Goal: Information Seeking & Learning: Learn about a topic

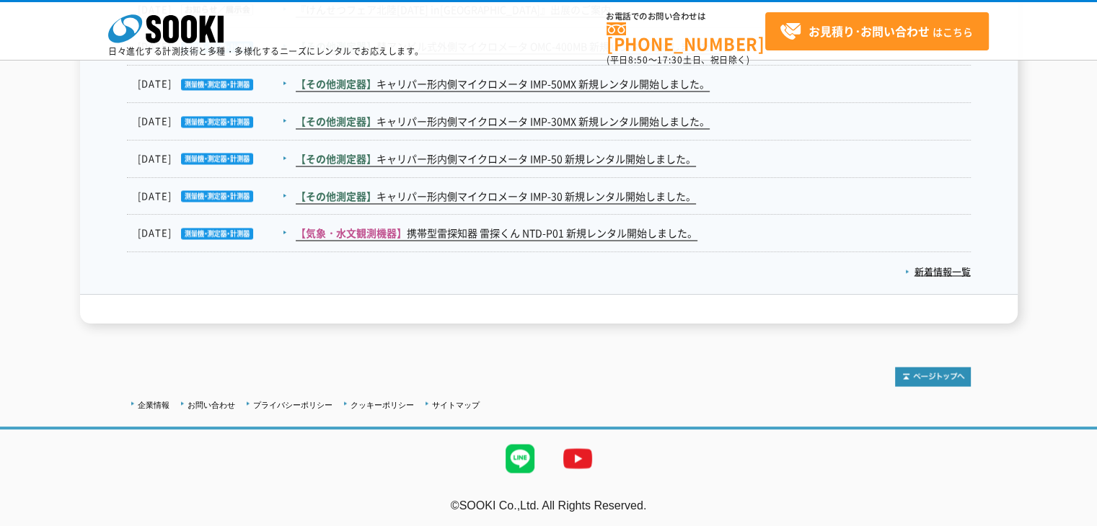
scroll to position [2423, 0]
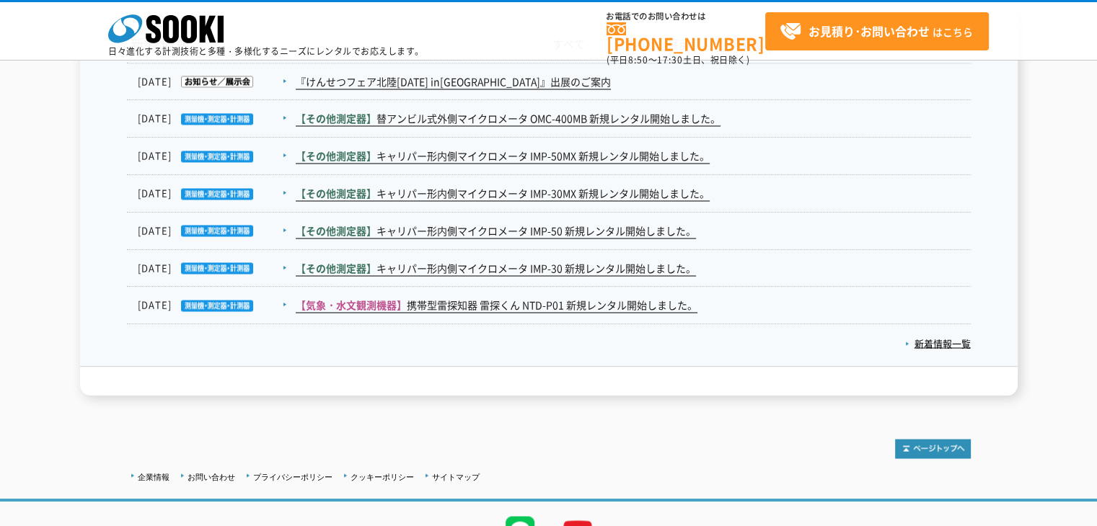
click at [599, 165] on dd "【その他測定器】 キャリパー形内側マイクロメータ IMP-50MX 新規レンタル開始しました。" at bounding box center [548, 156] width 843 height 37
click at [600, 159] on link "【その他測定器】 キャリパー形内側マイクロメータ IMP-50MX 新規レンタル開始しました。" at bounding box center [503, 156] width 414 height 15
click at [608, 306] on link "【気象・水文観測機器】 携帯型雷探知器 雷探くん NTD-P01 新規レンタル開始しました。" at bounding box center [497, 305] width 402 height 15
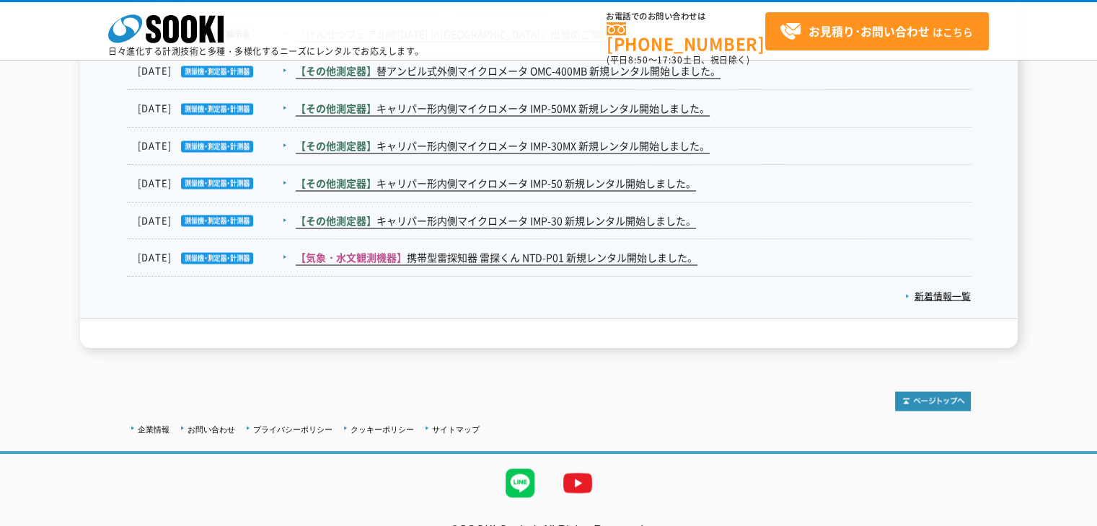
scroll to position [2495, 0]
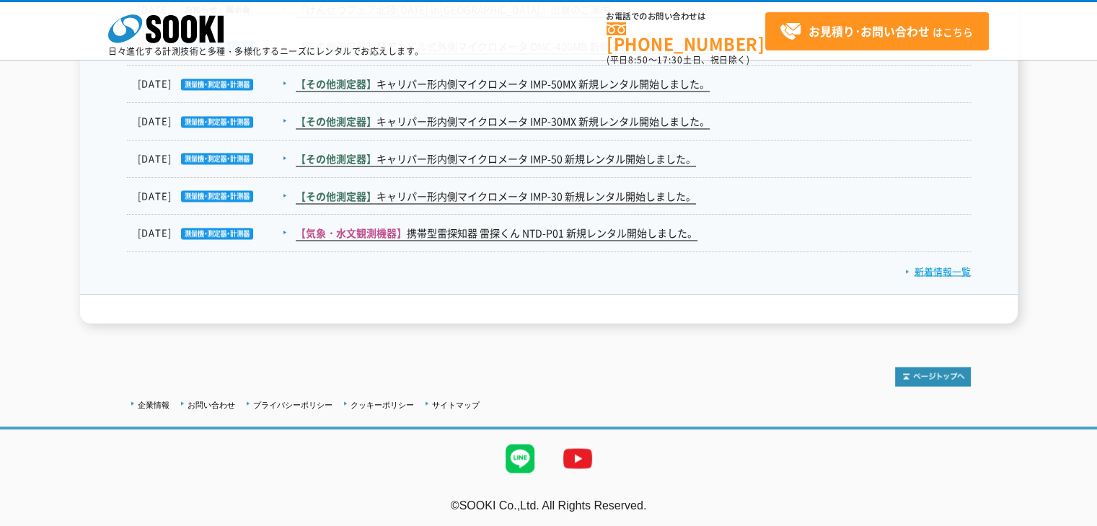
click at [923, 267] on link "新着情報一覧" at bounding box center [938, 271] width 66 height 14
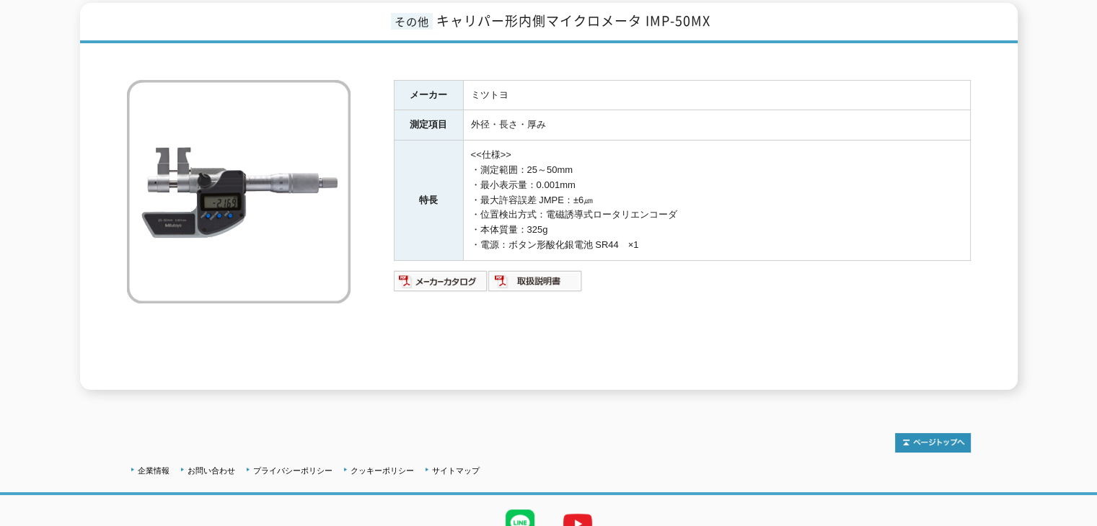
scroll to position [247, 0]
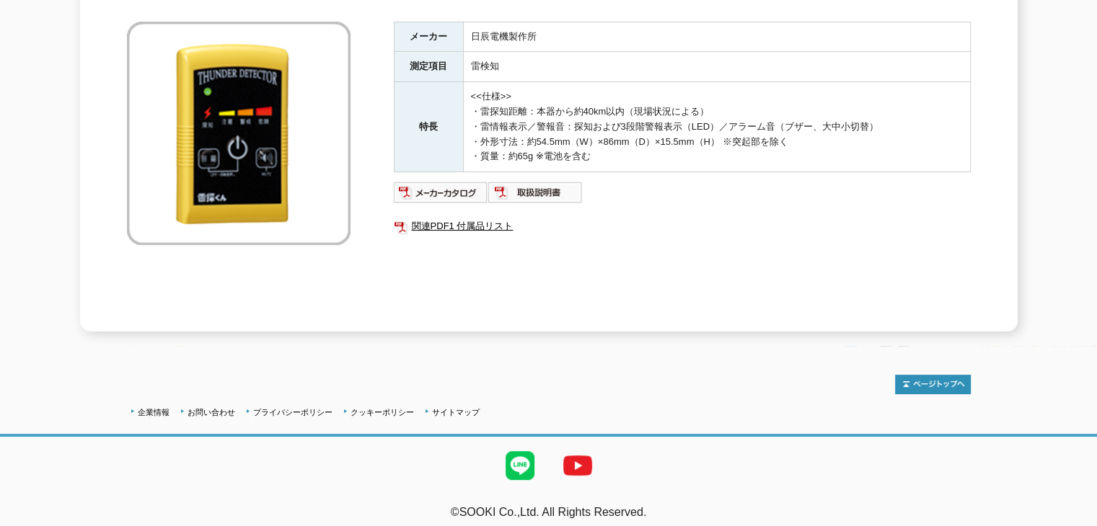
scroll to position [247, 0]
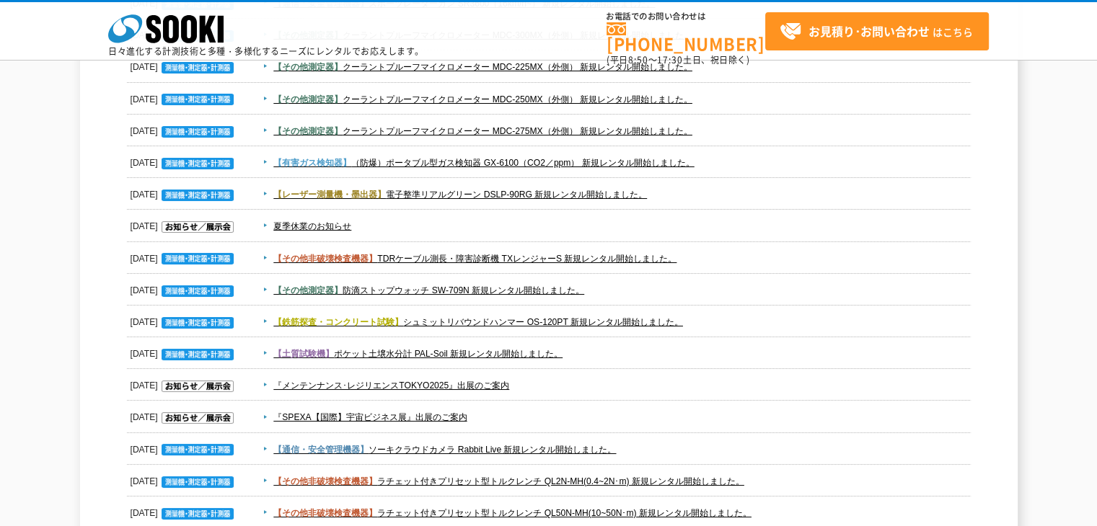
scroll to position [649, 0]
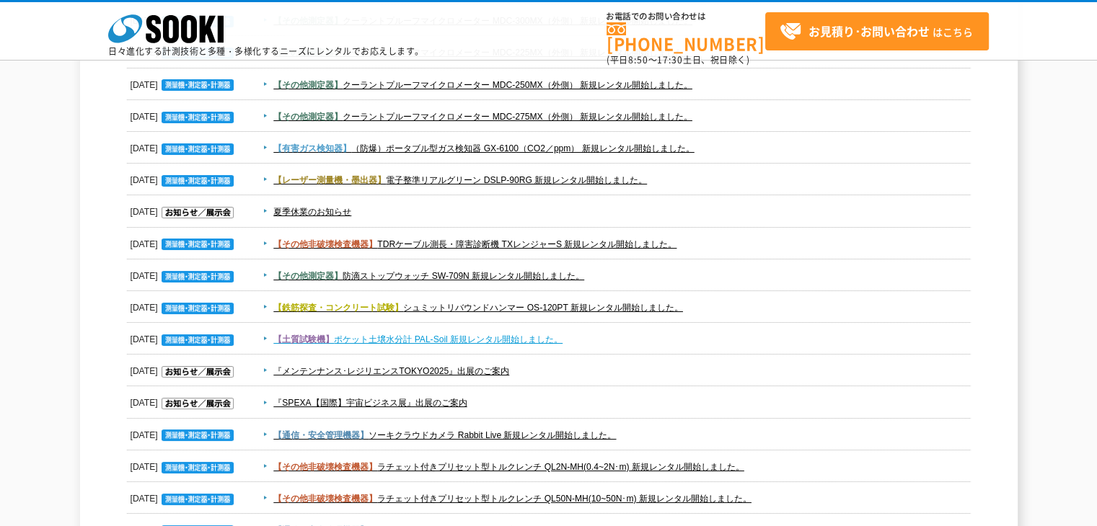
click at [531, 335] on link "【土質試験機】 ポケット土壌水分計 PAL-Soil 新規レンタル開始しました。" at bounding box center [417, 340] width 289 height 10
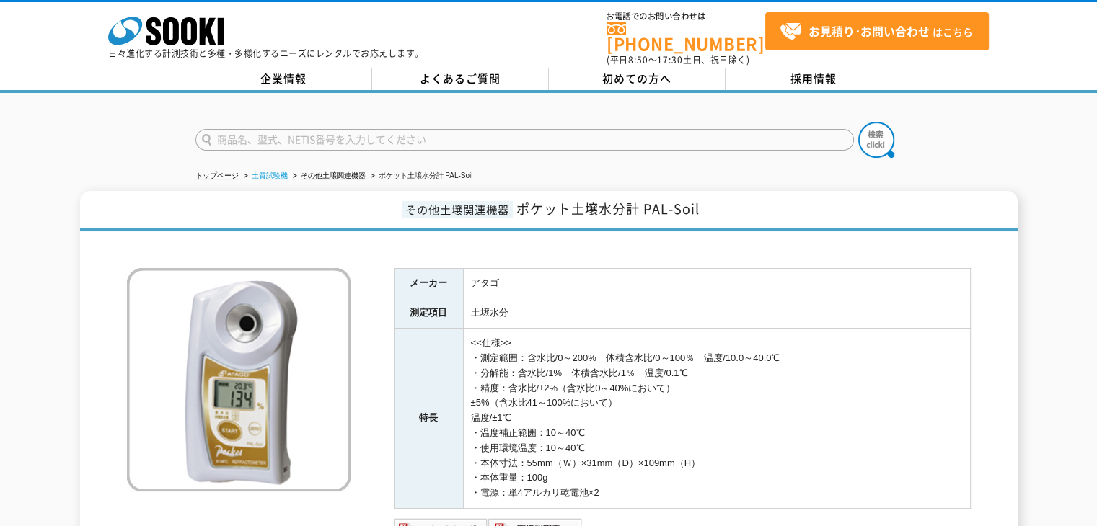
click at [262, 172] on link "土質試験機" at bounding box center [270, 176] width 36 height 8
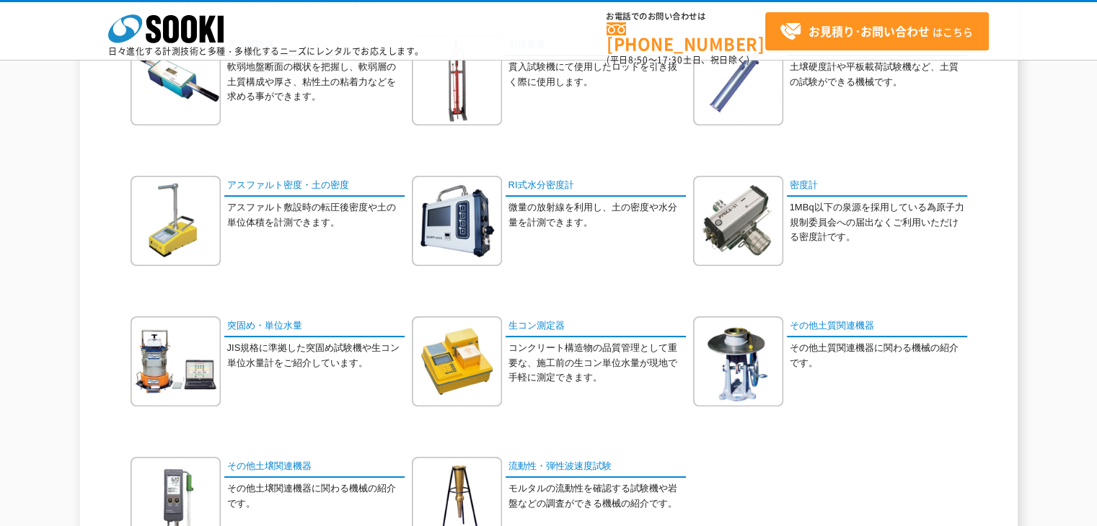
scroll to position [144, 0]
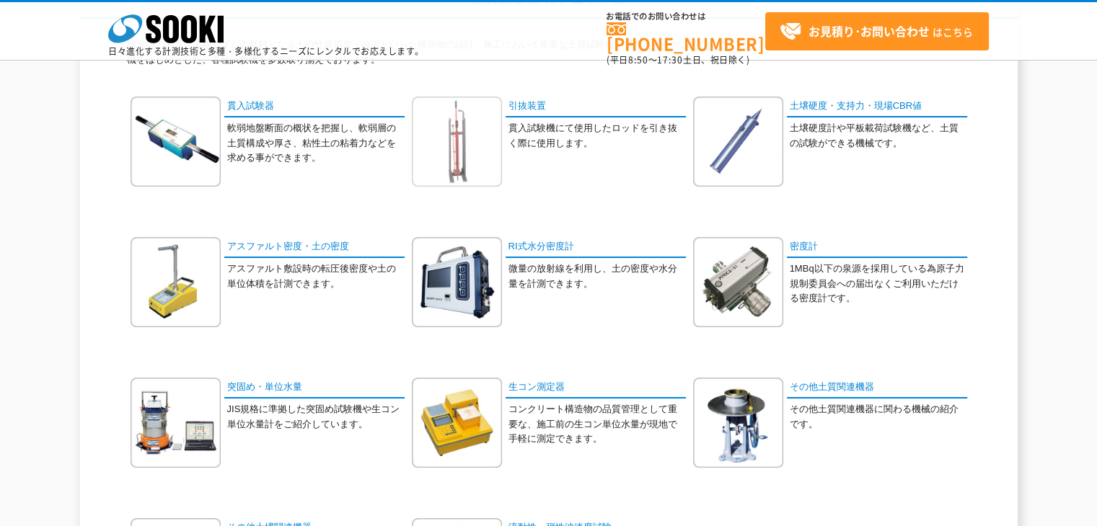
click at [458, 161] on img at bounding box center [457, 142] width 90 height 90
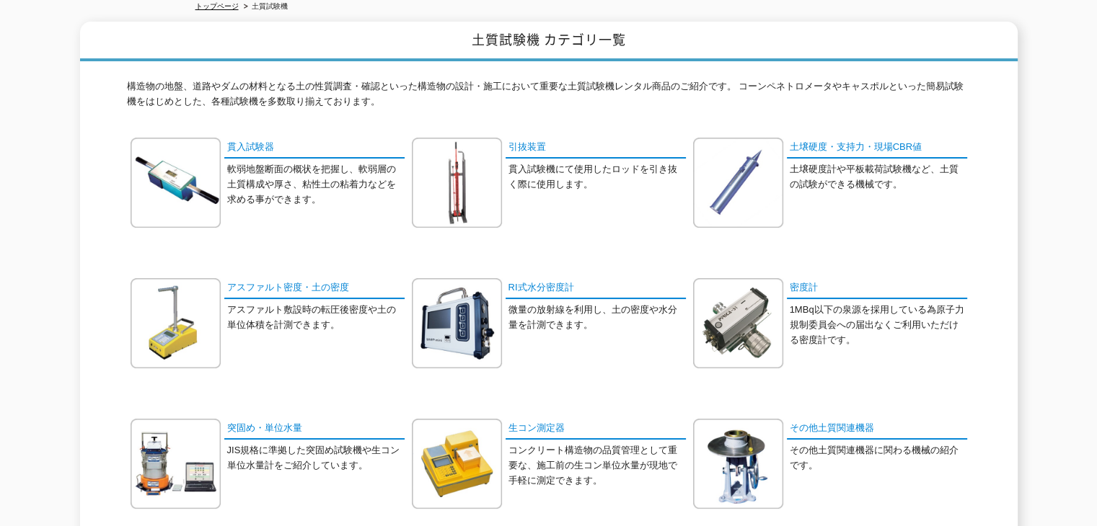
scroll to position [0, 0]
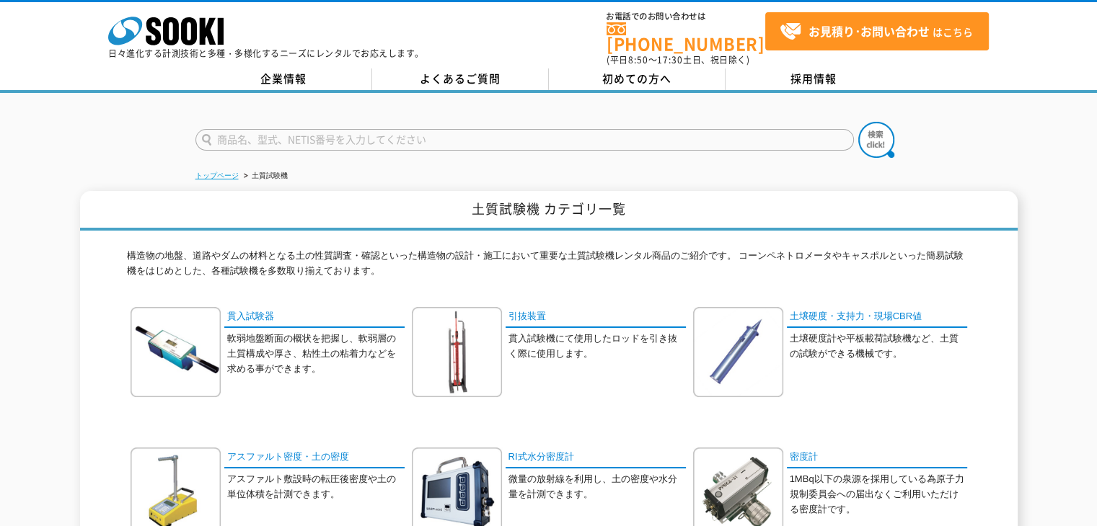
click at [205, 172] on link "トップページ" at bounding box center [216, 176] width 43 height 8
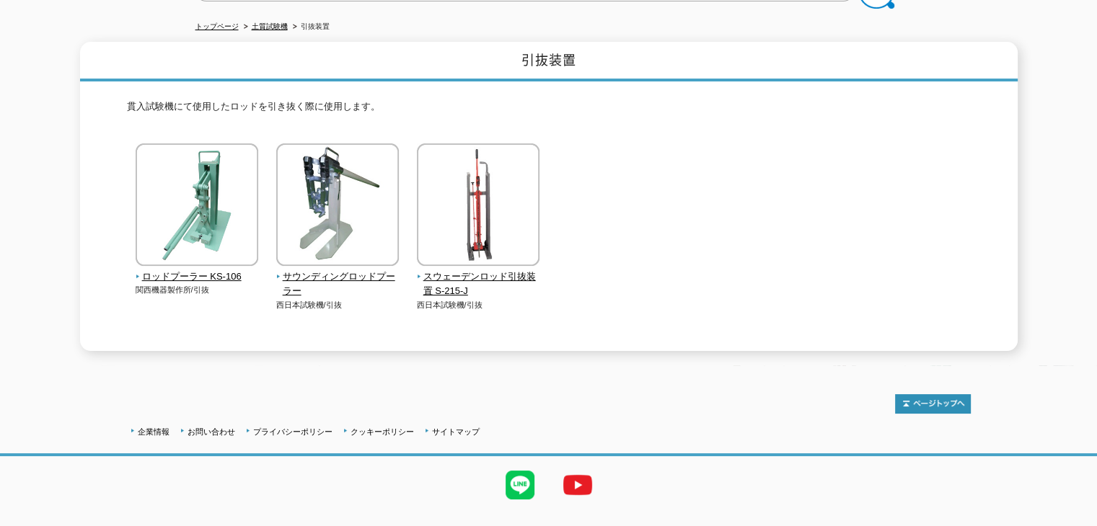
scroll to position [169, 0]
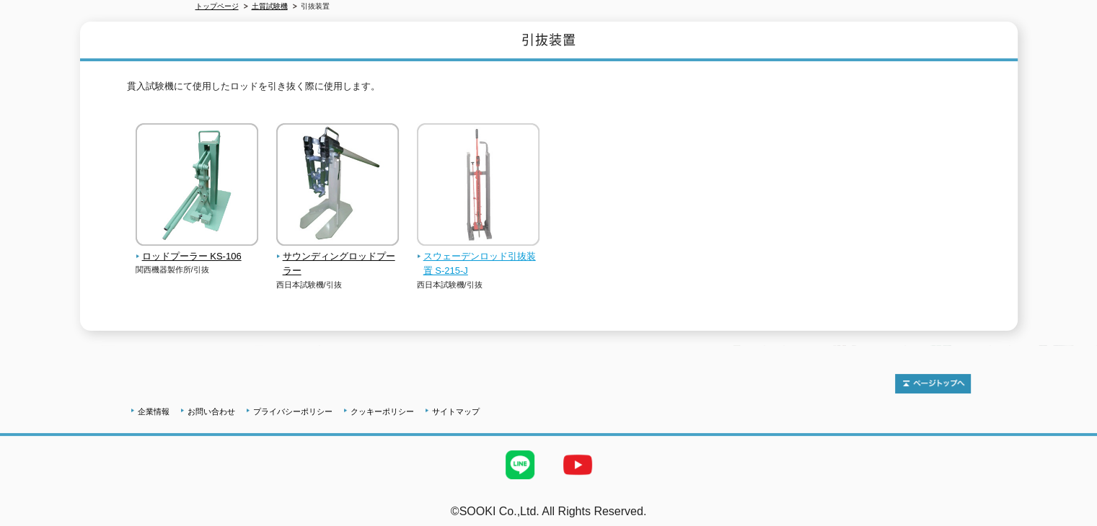
click at [522, 211] on img at bounding box center [478, 186] width 123 height 126
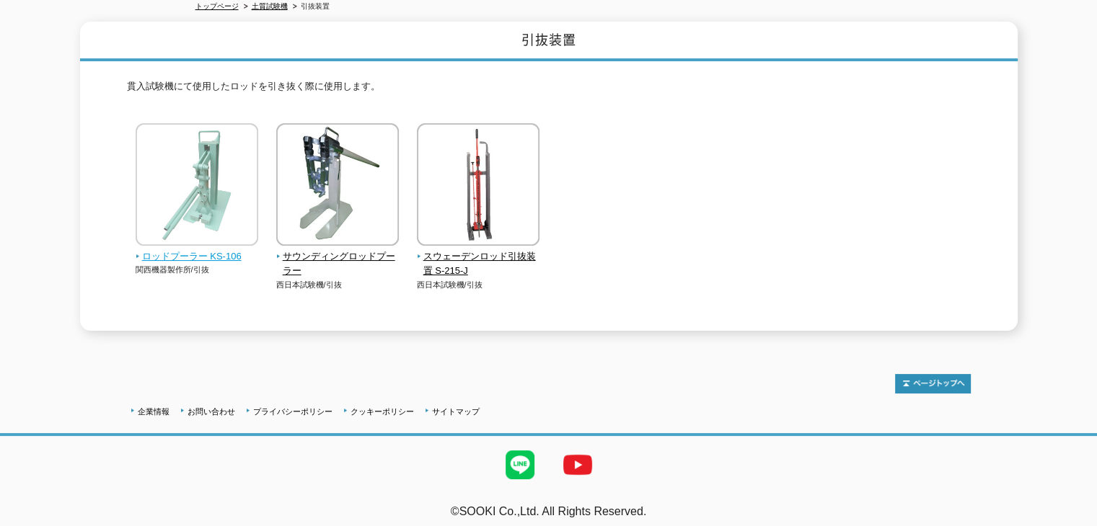
click at [159, 145] on img at bounding box center [197, 186] width 123 height 126
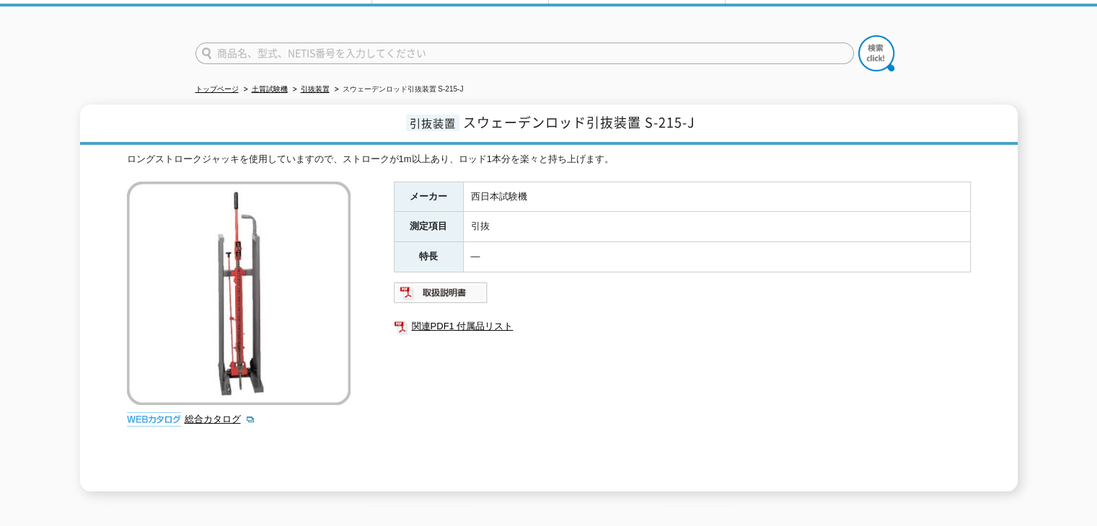
scroll to position [247, 0]
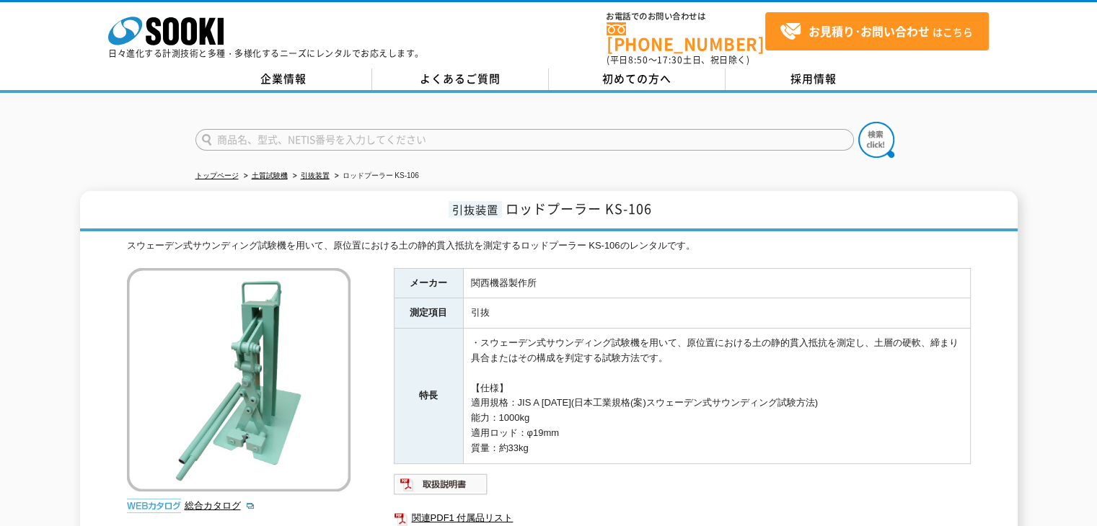
scroll to position [247, 0]
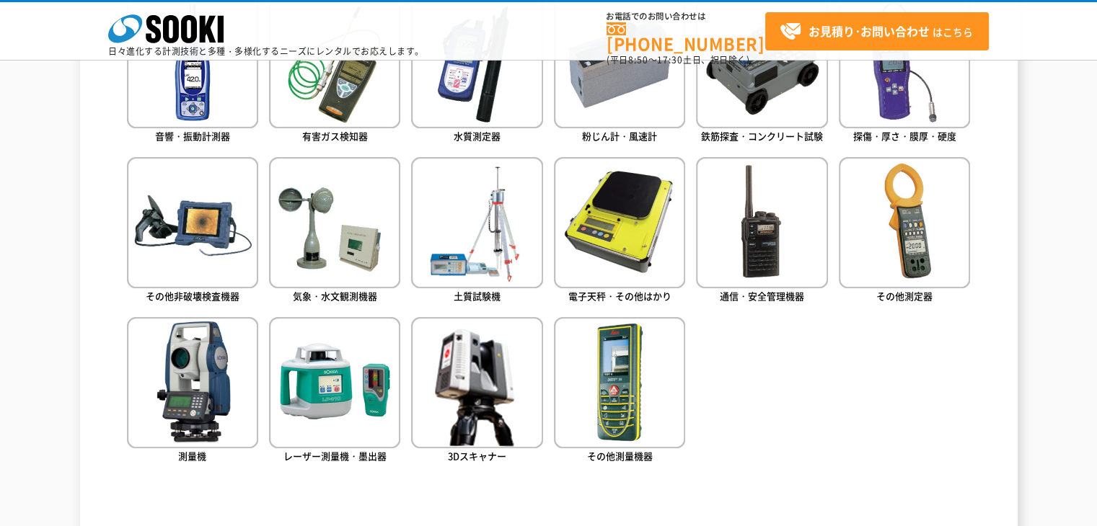
scroll to position [721, 0]
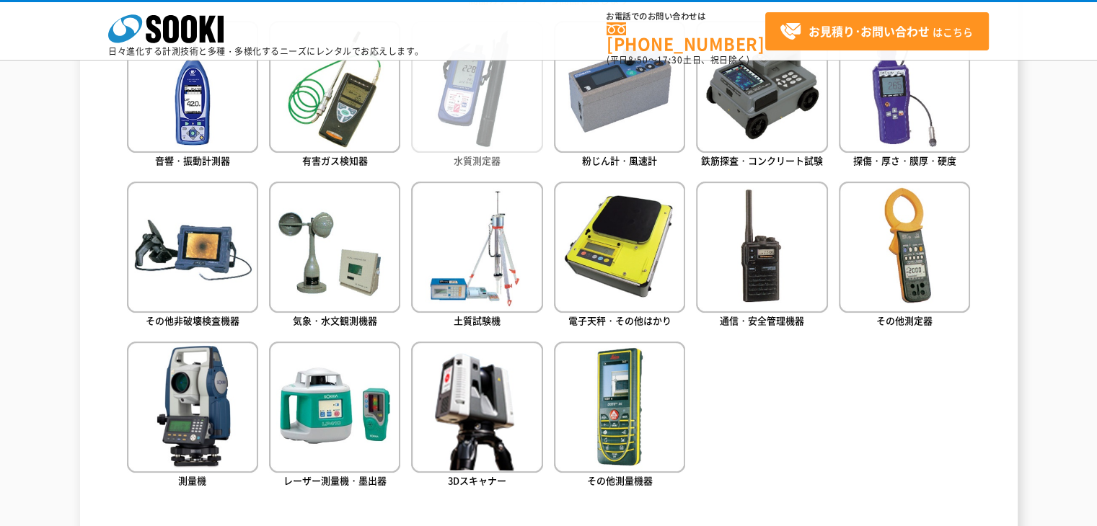
click at [464, 104] on img at bounding box center [476, 86] width 131 height 131
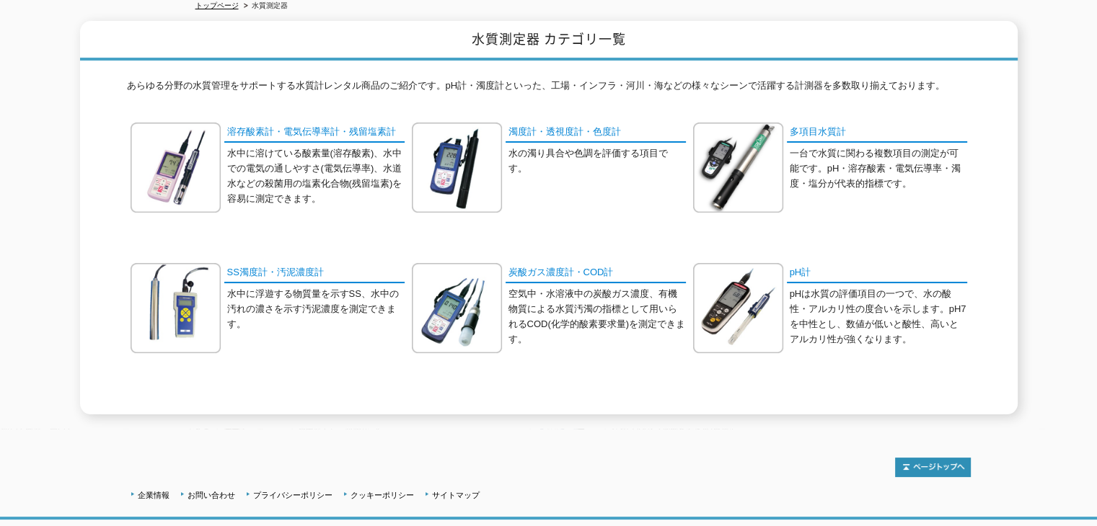
scroll to position [216, 0]
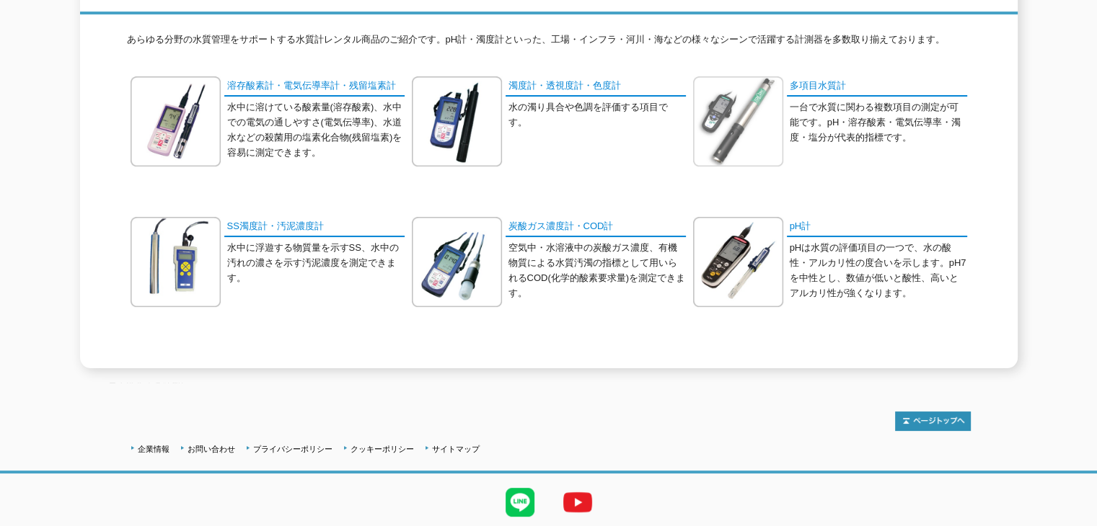
click at [752, 93] on img at bounding box center [738, 121] width 90 height 90
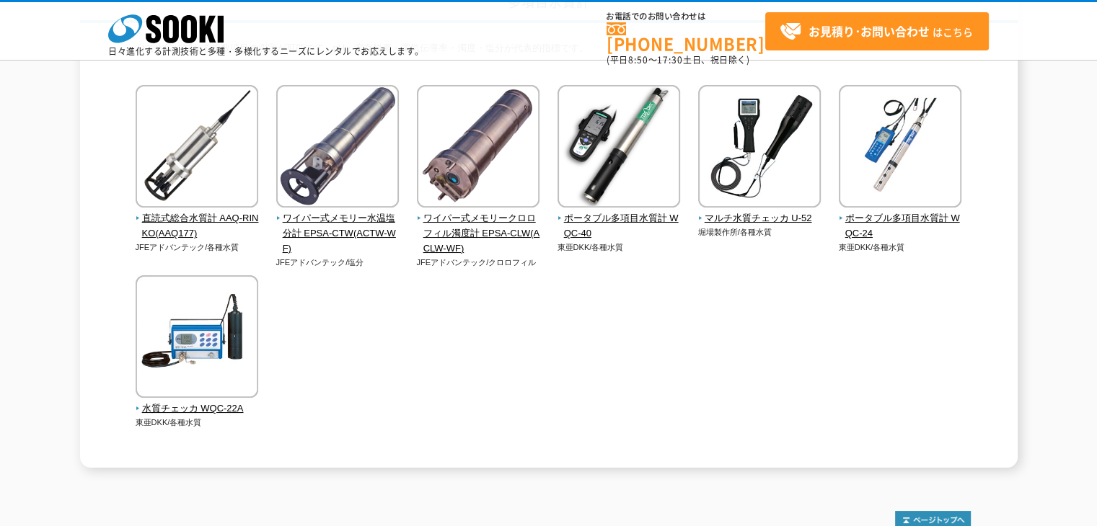
scroll to position [144, 0]
